Goal: Information Seeking & Learning: Learn about a topic

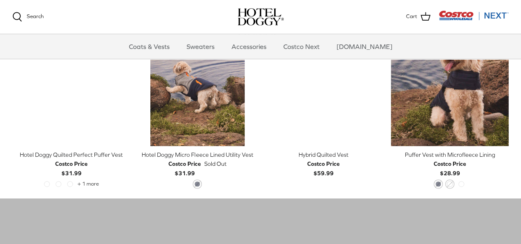
scroll to position [412, 0]
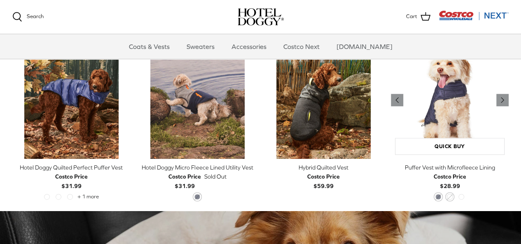
click at [464, 108] on img "Puffer Vest with Microfleece Lining" at bounding box center [450, 100] width 118 height 118
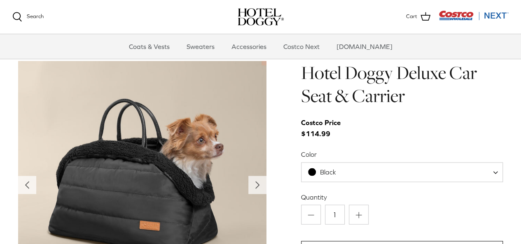
scroll to position [738, 0]
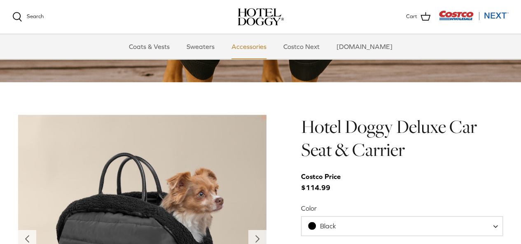
click at [259, 48] on link "Accessories" at bounding box center [249, 46] width 50 height 25
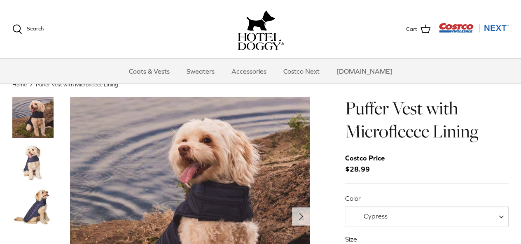
scroll to position [41, 0]
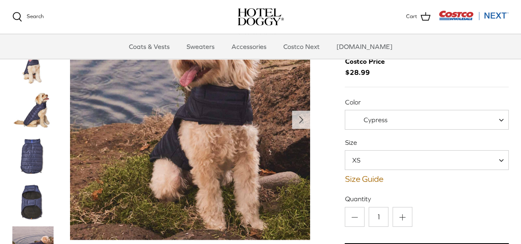
click at [29, 155] on img "Thumbnail Link" at bounding box center [32, 156] width 41 height 41
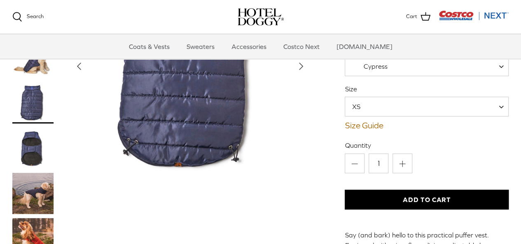
scroll to position [82, 0]
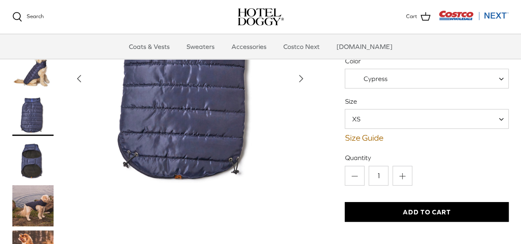
click at [34, 162] on img "Thumbnail Link" at bounding box center [32, 160] width 41 height 41
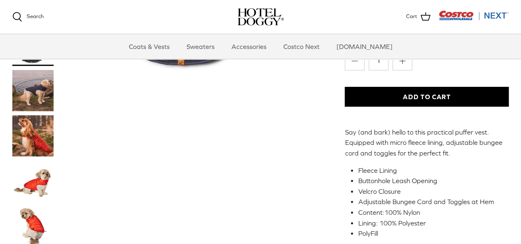
scroll to position [206, 0]
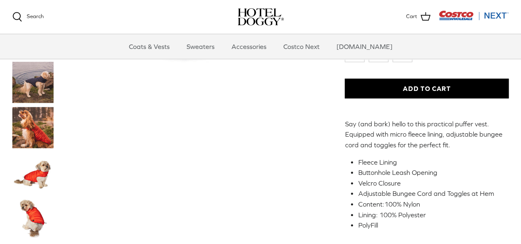
click at [40, 133] on img "Thumbnail Link" at bounding box center [32, 127] width 41 height 41
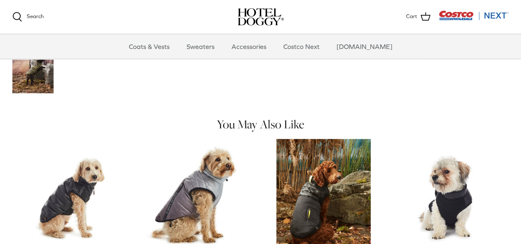
scroll to position [782, 0]
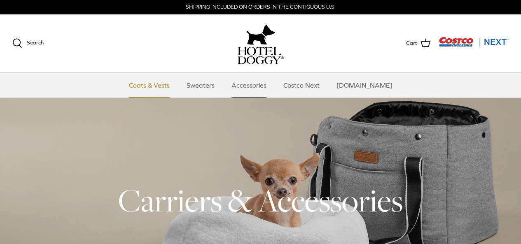
click at [163, 86] on link "Coats & Vests" at bounding box center [149, 85] width 56 height 25
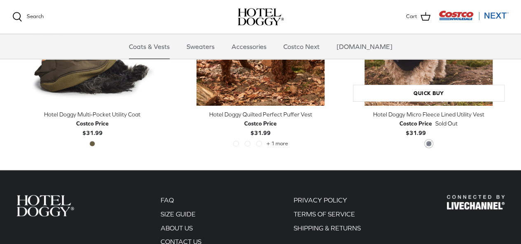
scroll to position [1646, 0]
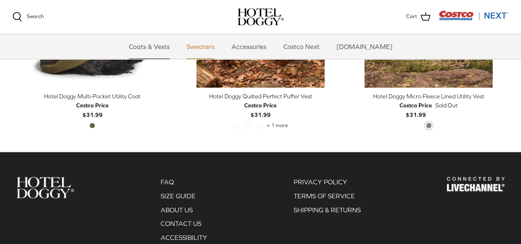
click at [214, 47] on link "Sweaters" at bounding box center [200, 46] width 43 height 25
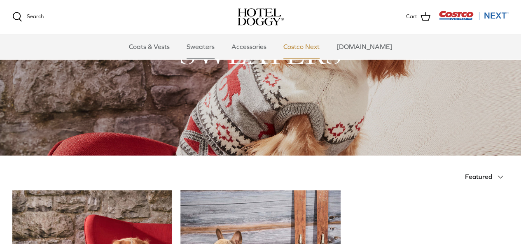
scroll to position [75, 0]
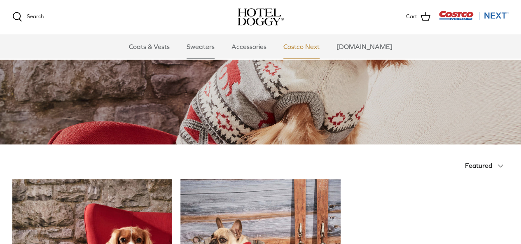
click at [317, 46] on link "Costco Next" at bounding box center [301, 46] width 51 height 25
